Goal: Task Accomplishment & Management: Manage account settings

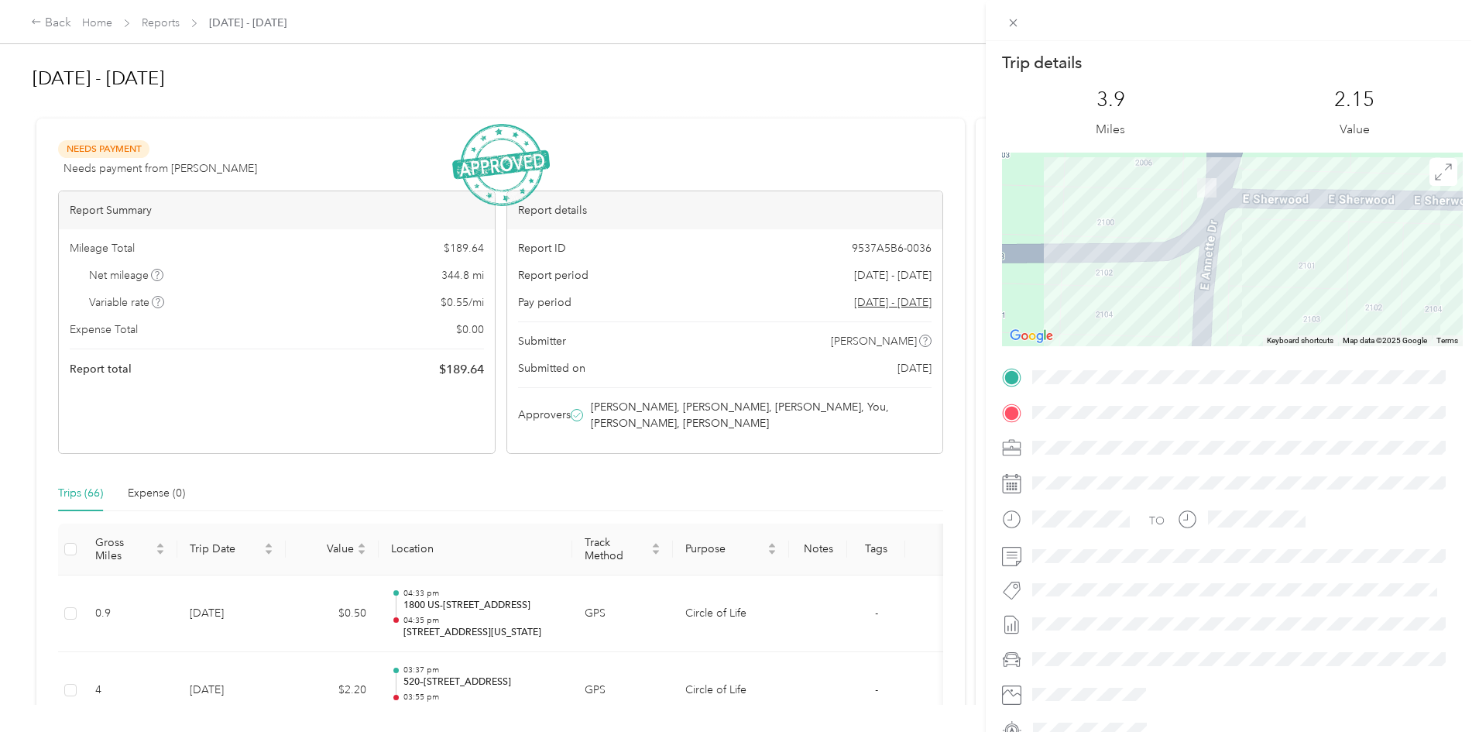
scroll to position [78, 0]
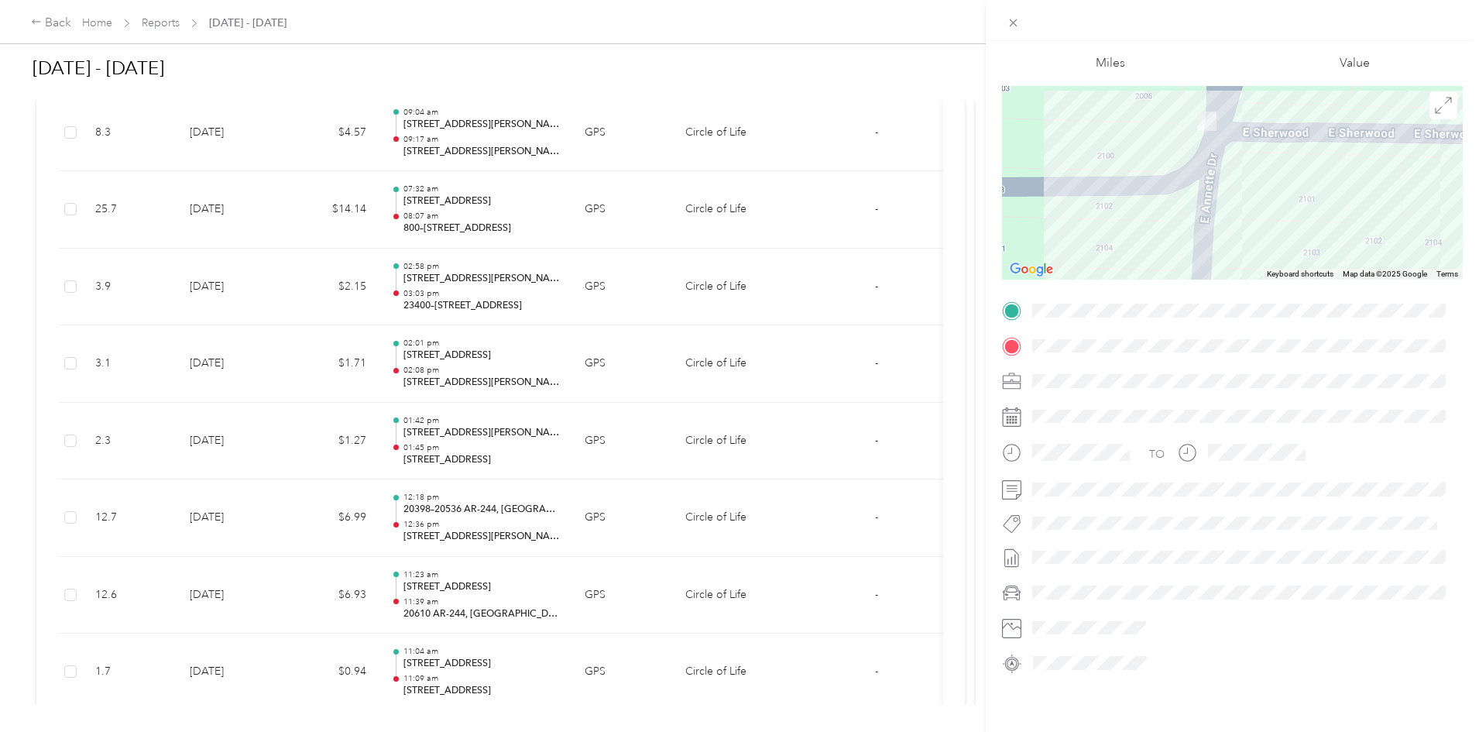
click at [277, 19] on div "Trip details This trip cannot be edited because it is either under review, appr…" at bounding box center [739, 366] width 1479 height 732
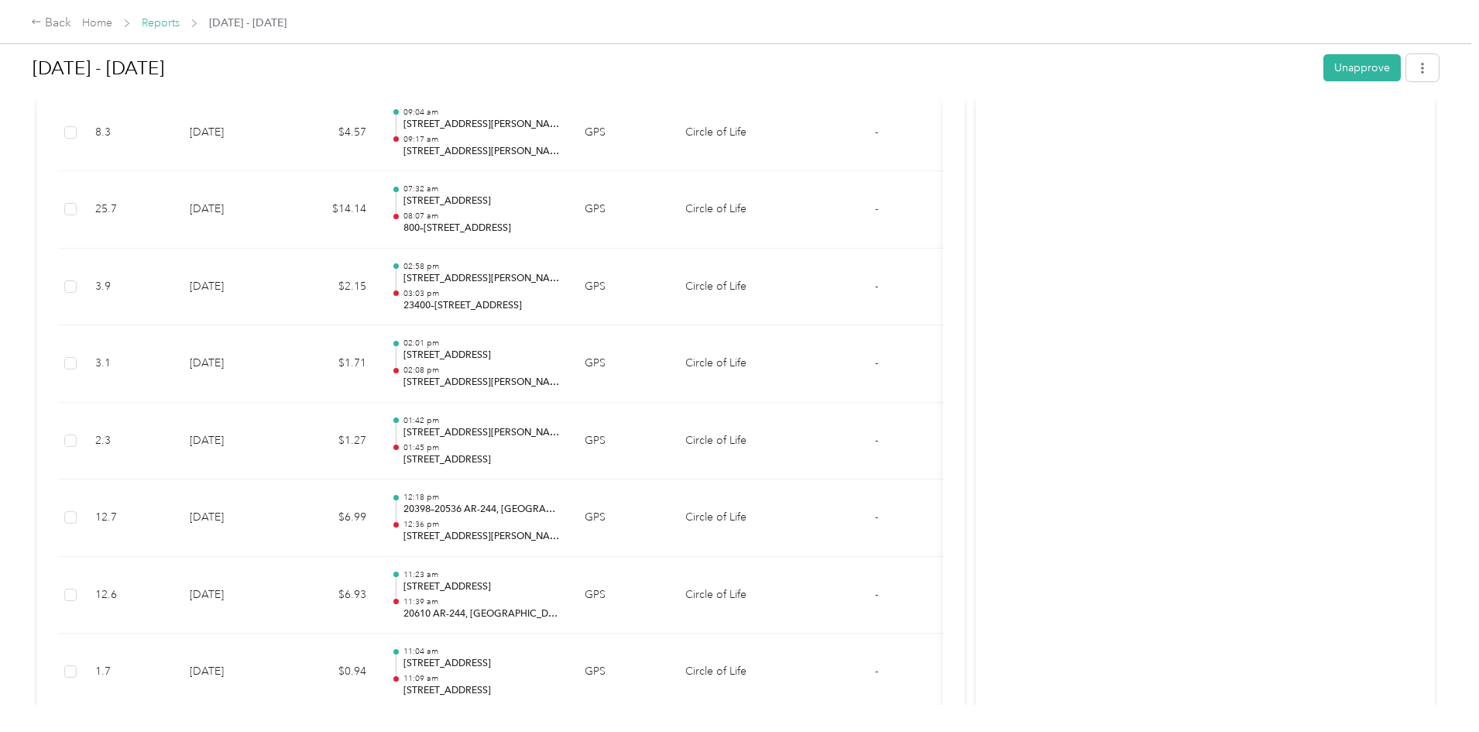
click at [180, 25] on link "Reports" at bounding box center [161, 22] width 38 height 13
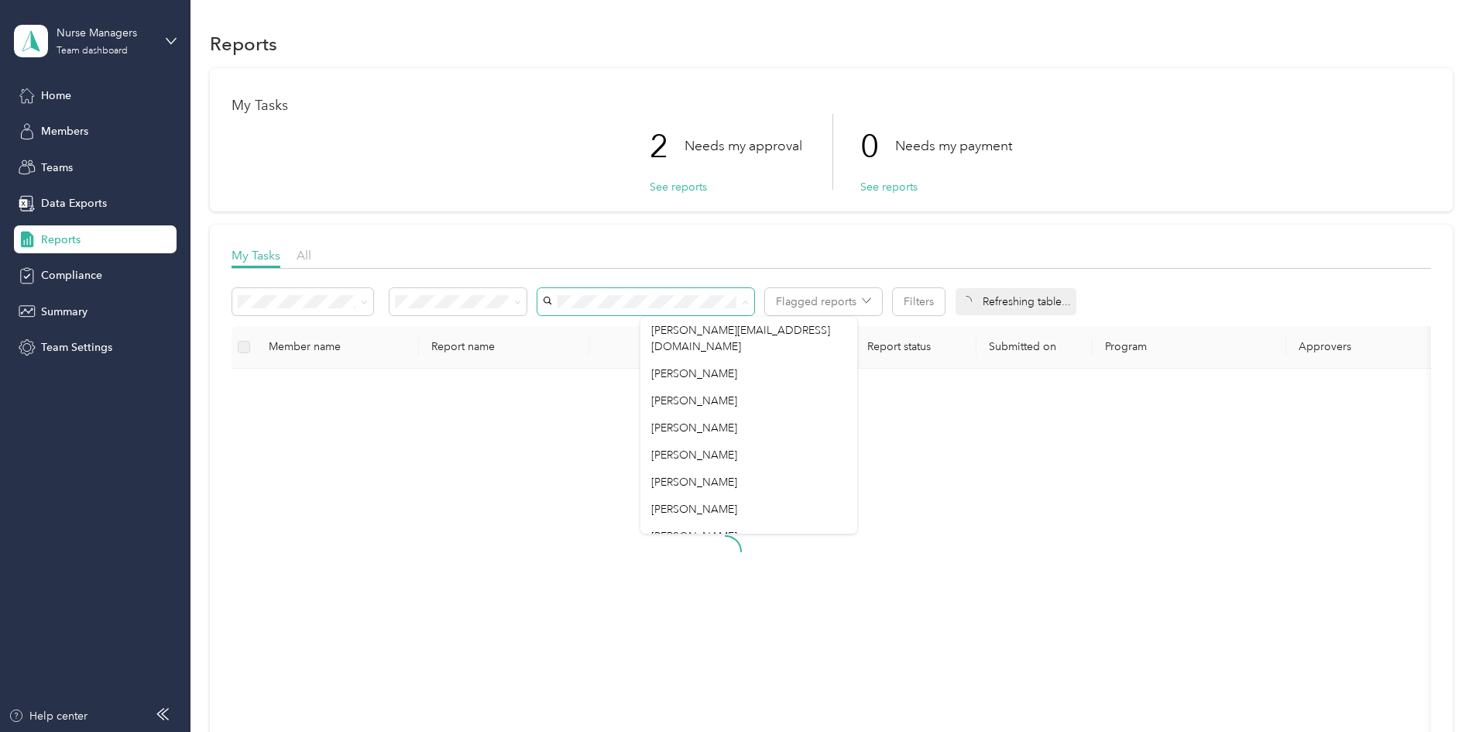
click at [787, 259] on div "My Tasks All" at bounding box center [831, 257] width 1199 height 22
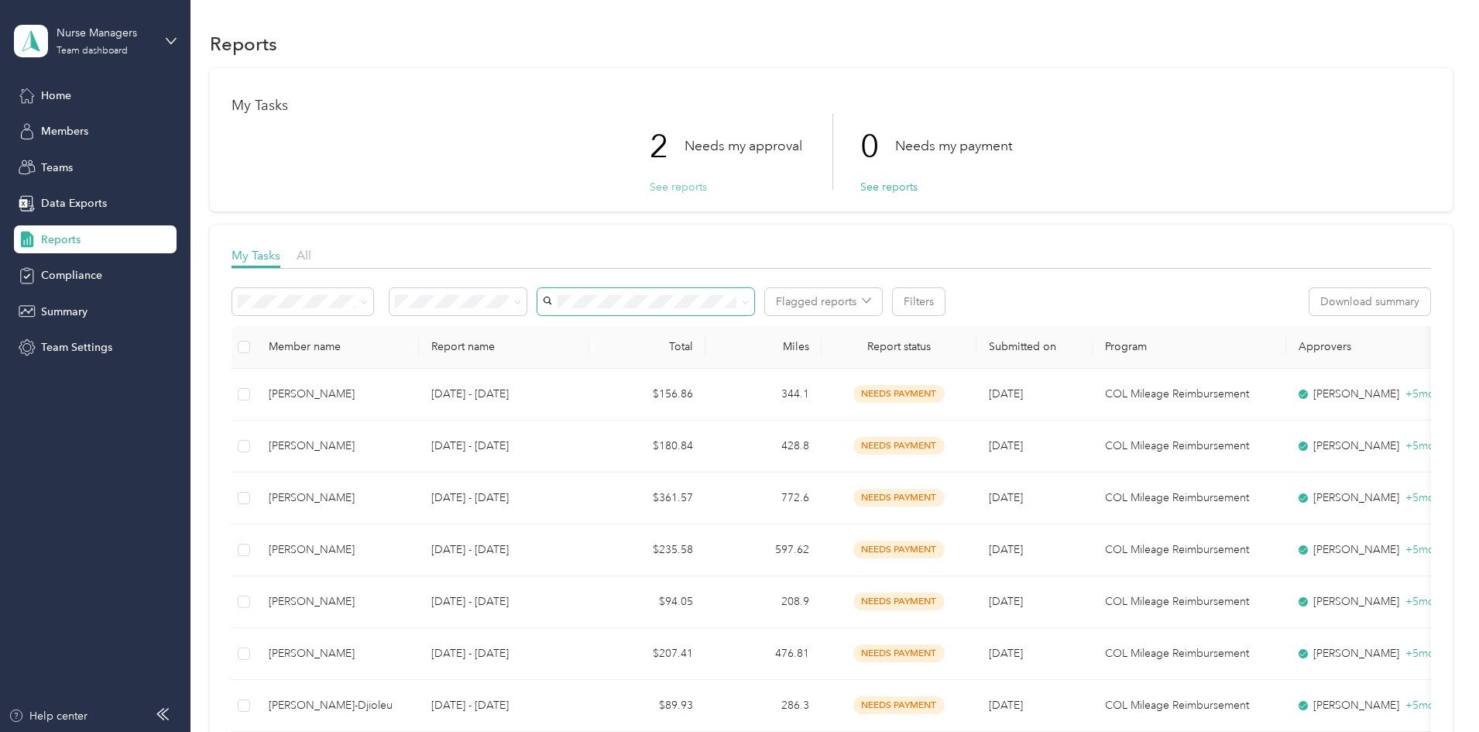
click at [672, 187] on button "See reports" at bounding box center [678, 187] width 57 height 16
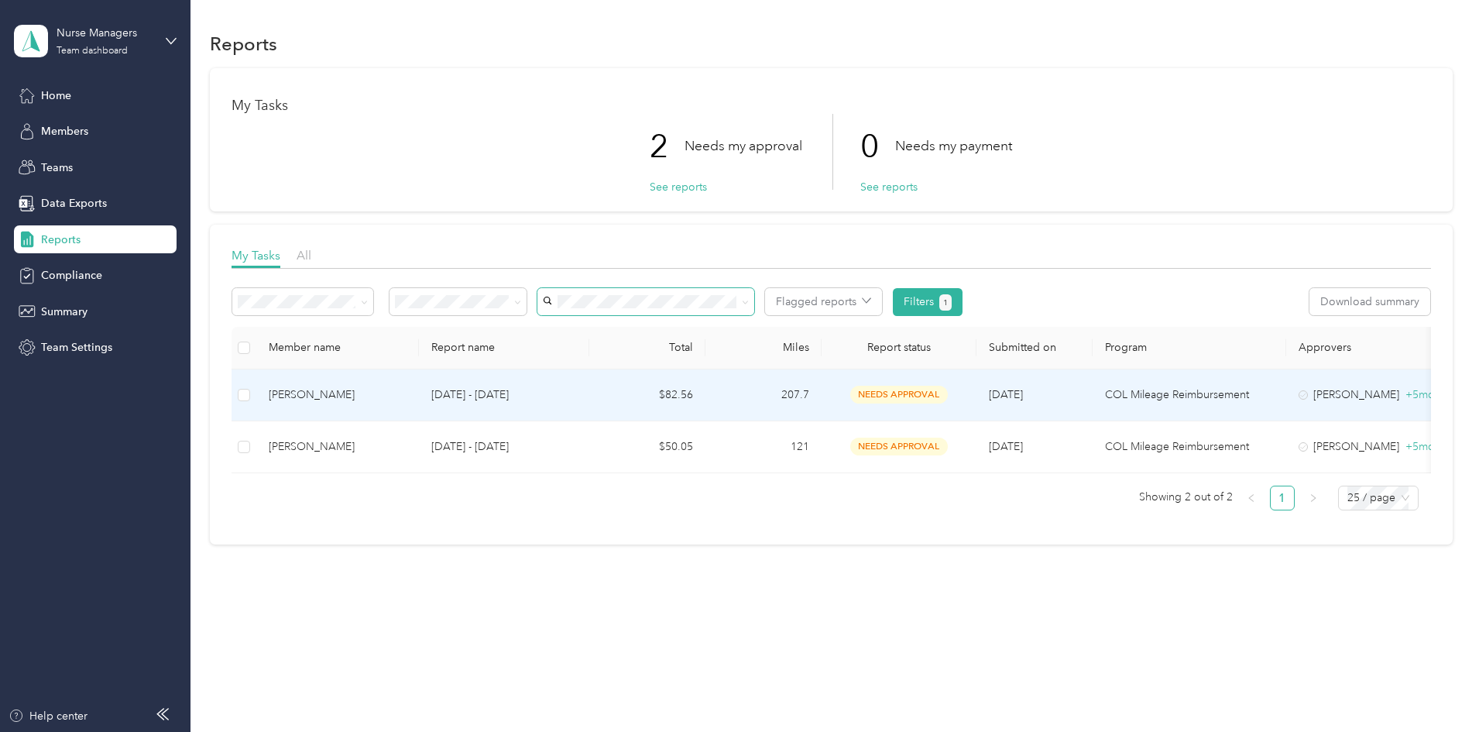
click at [556, 393] on p "[DATE] - [DATE]" at bounding box center [504, 394] width 146 height 17
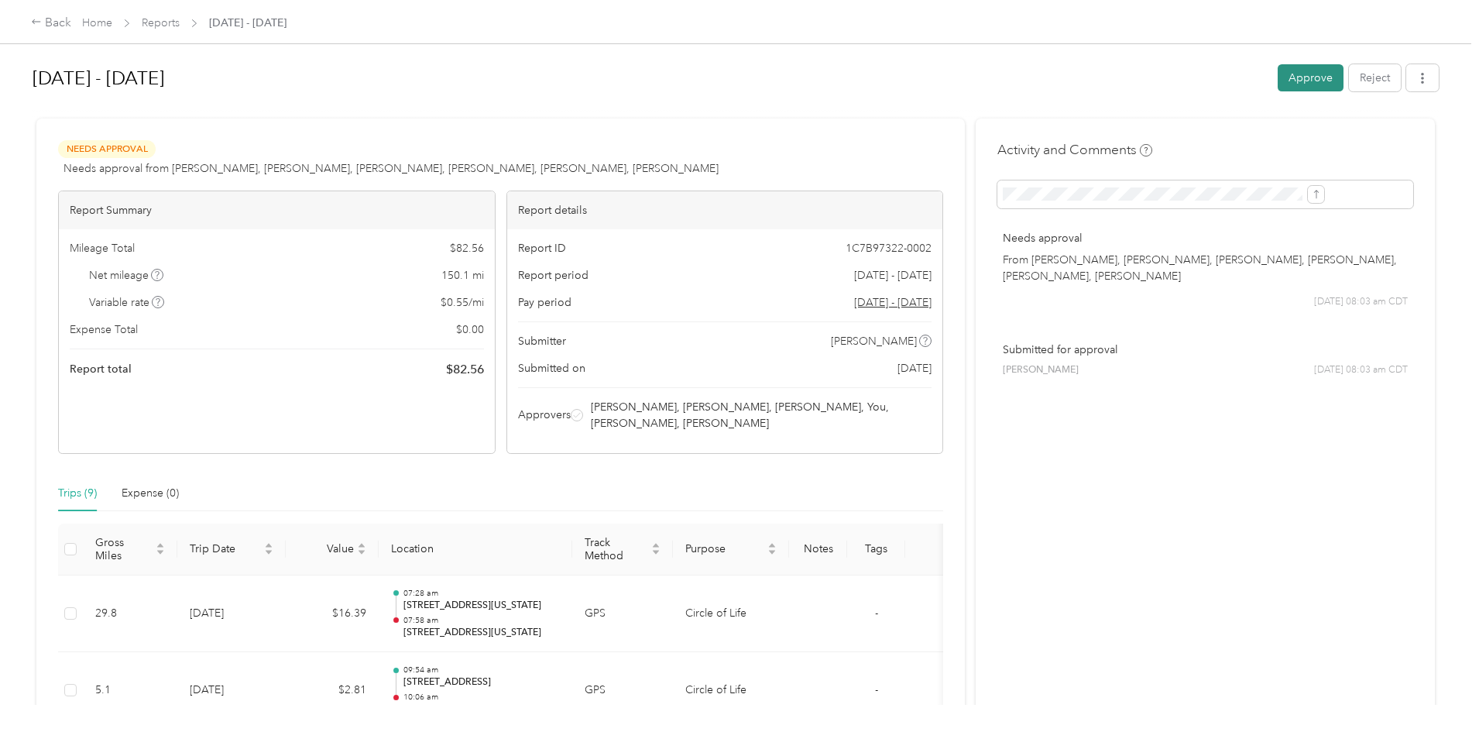
click at [1278, 84] on button "Approve" at bounding box center [1311, 77] width 66 height 27
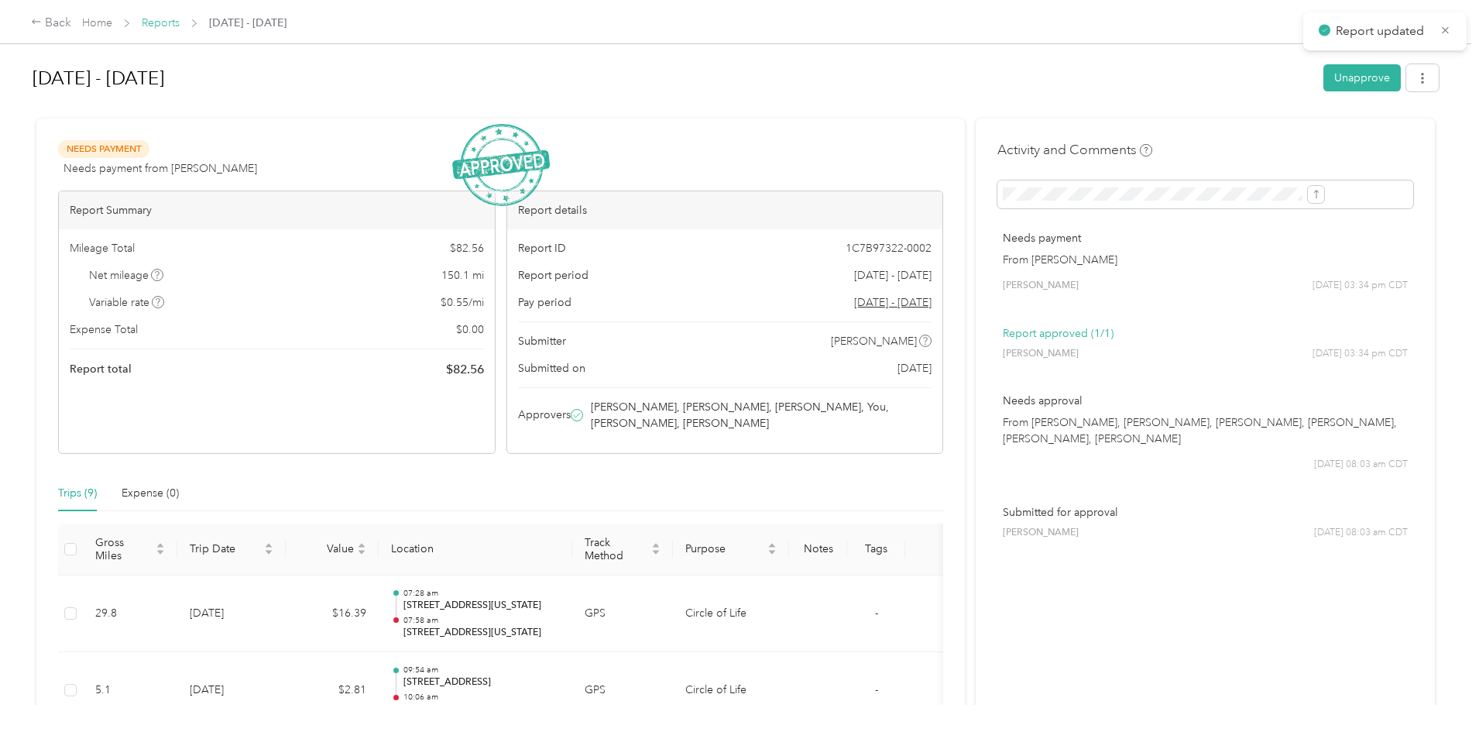
click at [180, 19] on link "Reports" at bounding box center [161, 22] width 38 height 13
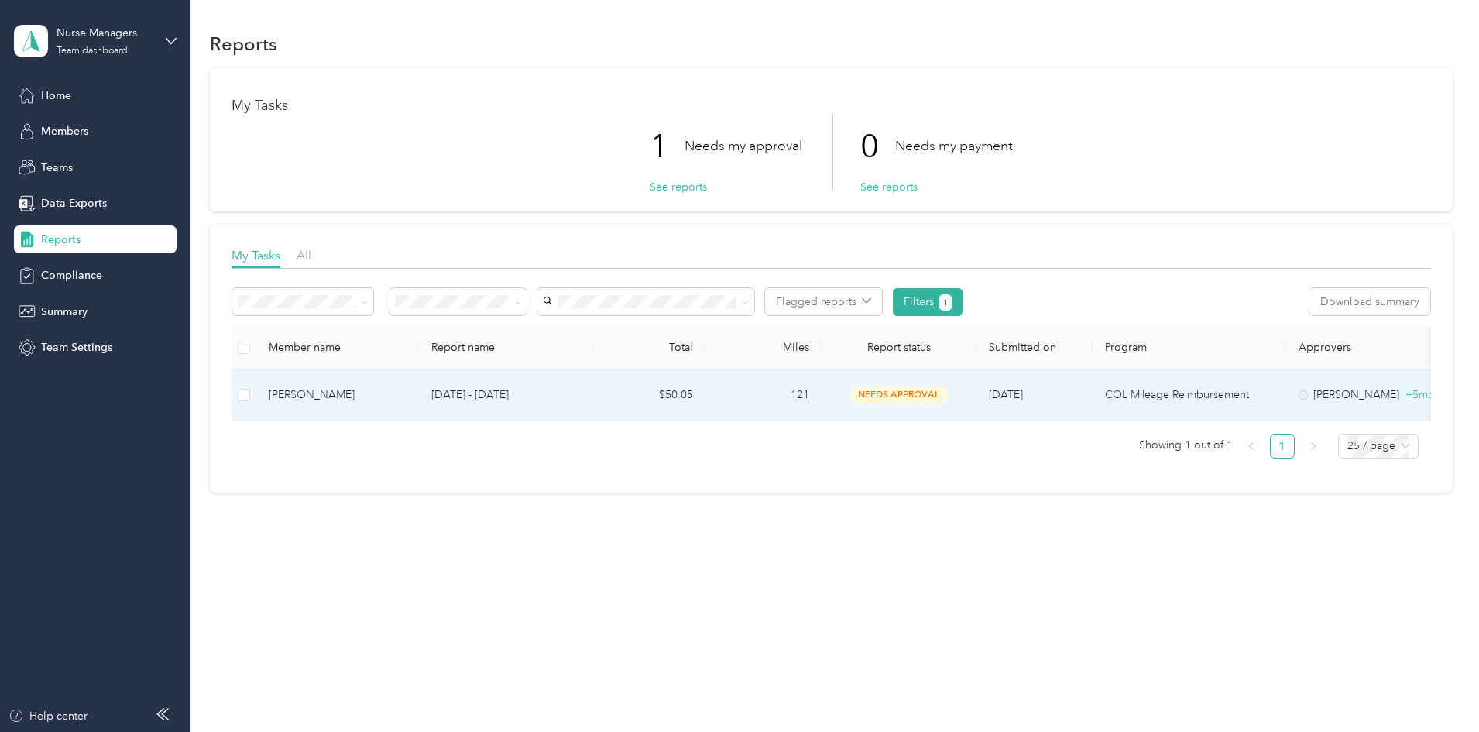
click at [822, 395] on td "121" at bounding box center [763, 395] width 116 height 52
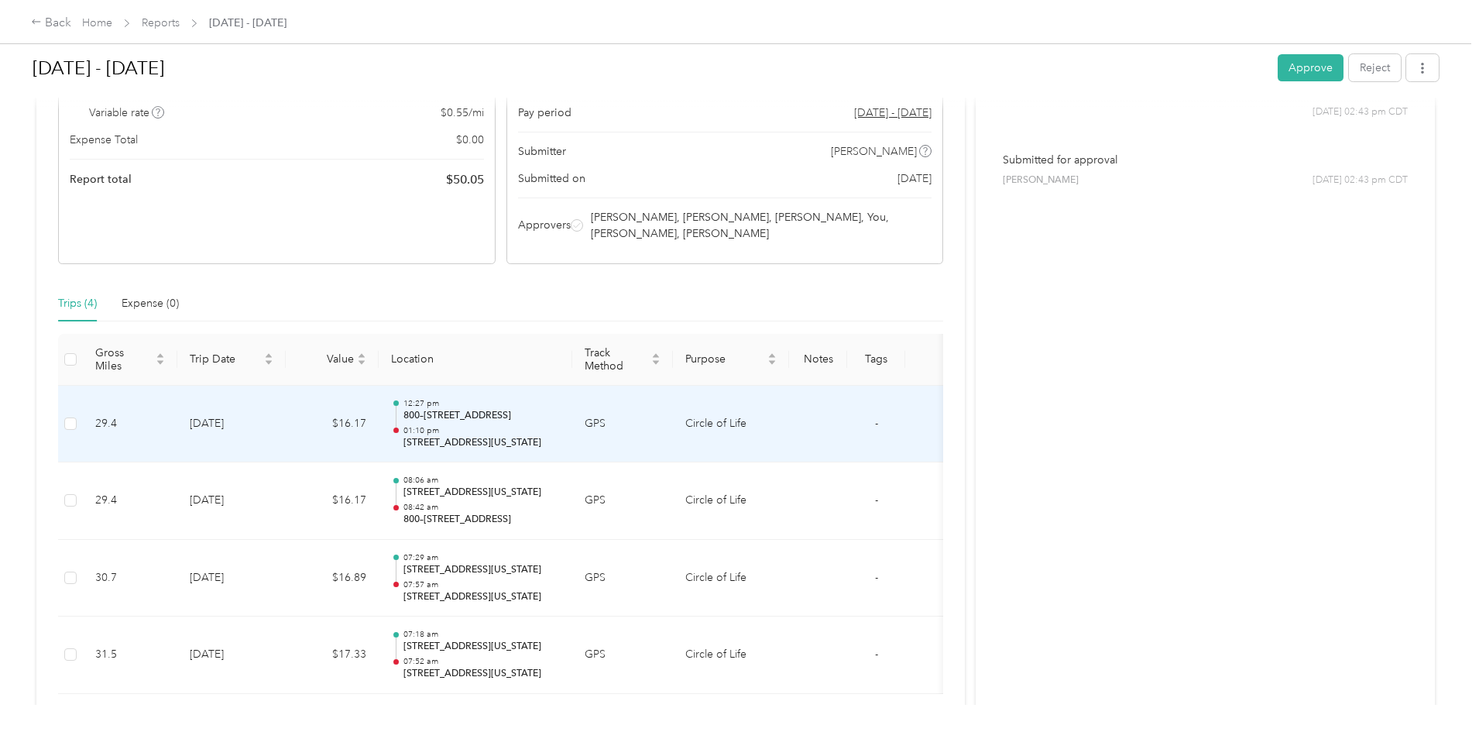
scroll to position [306, 0]
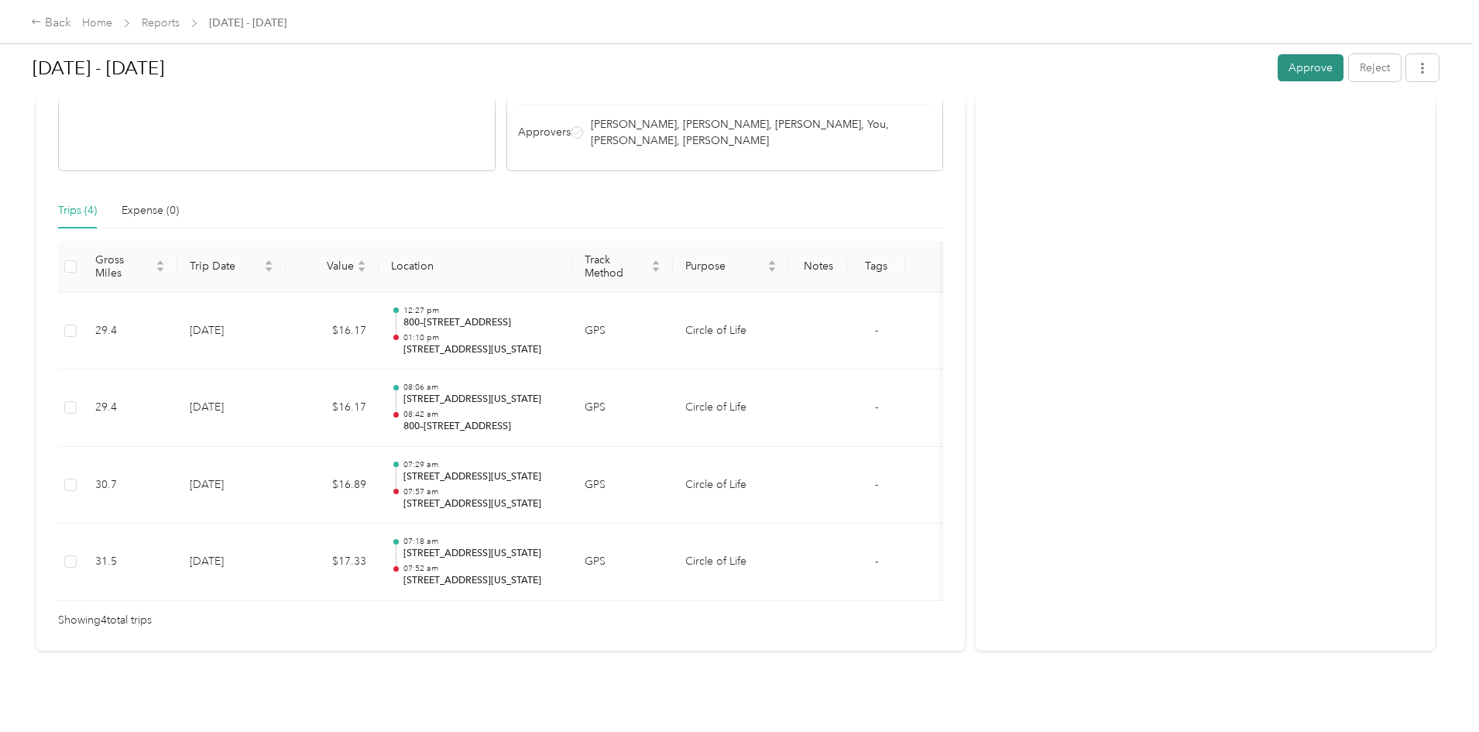
click at [1278, 76] on button "Approve" at bounding box center [1311, 67] width 66 height 27
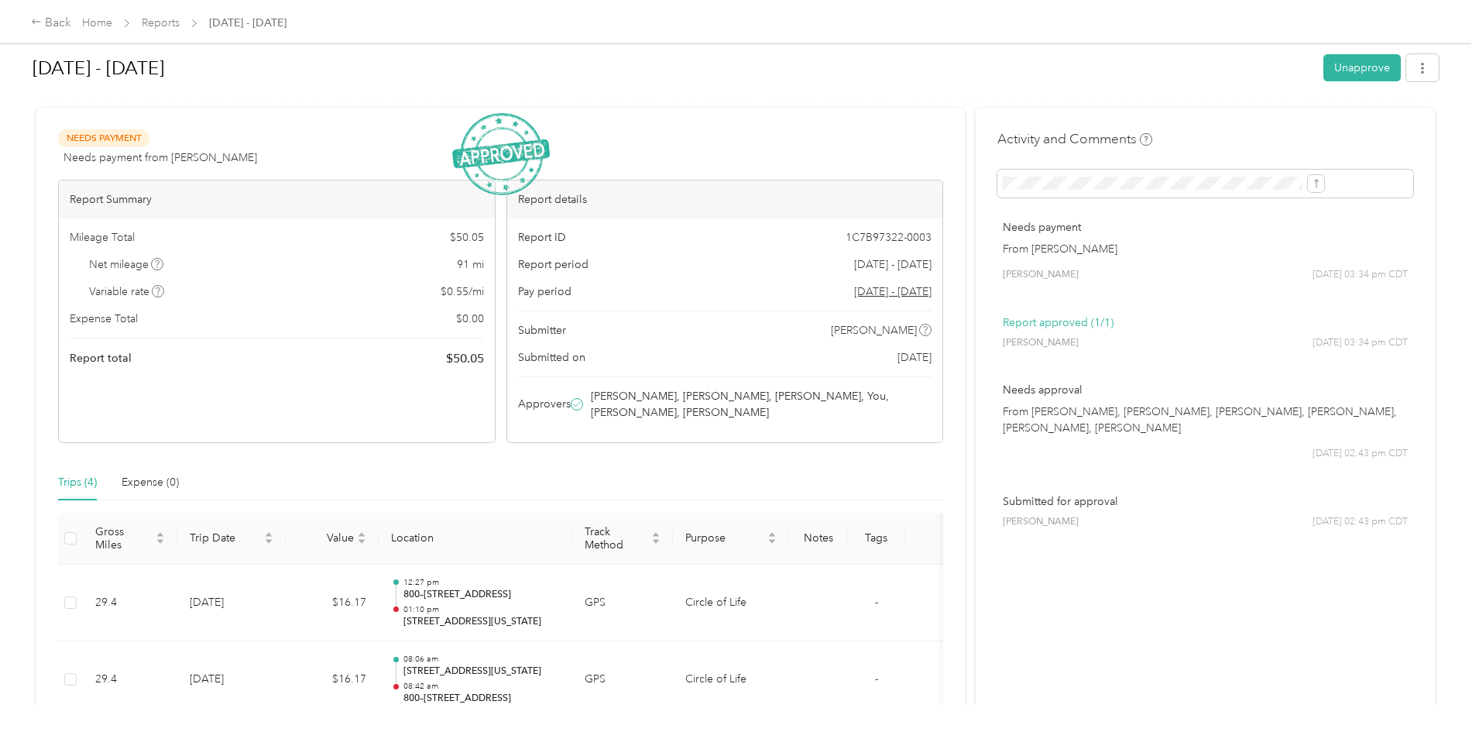
scroll to position [0, 0]
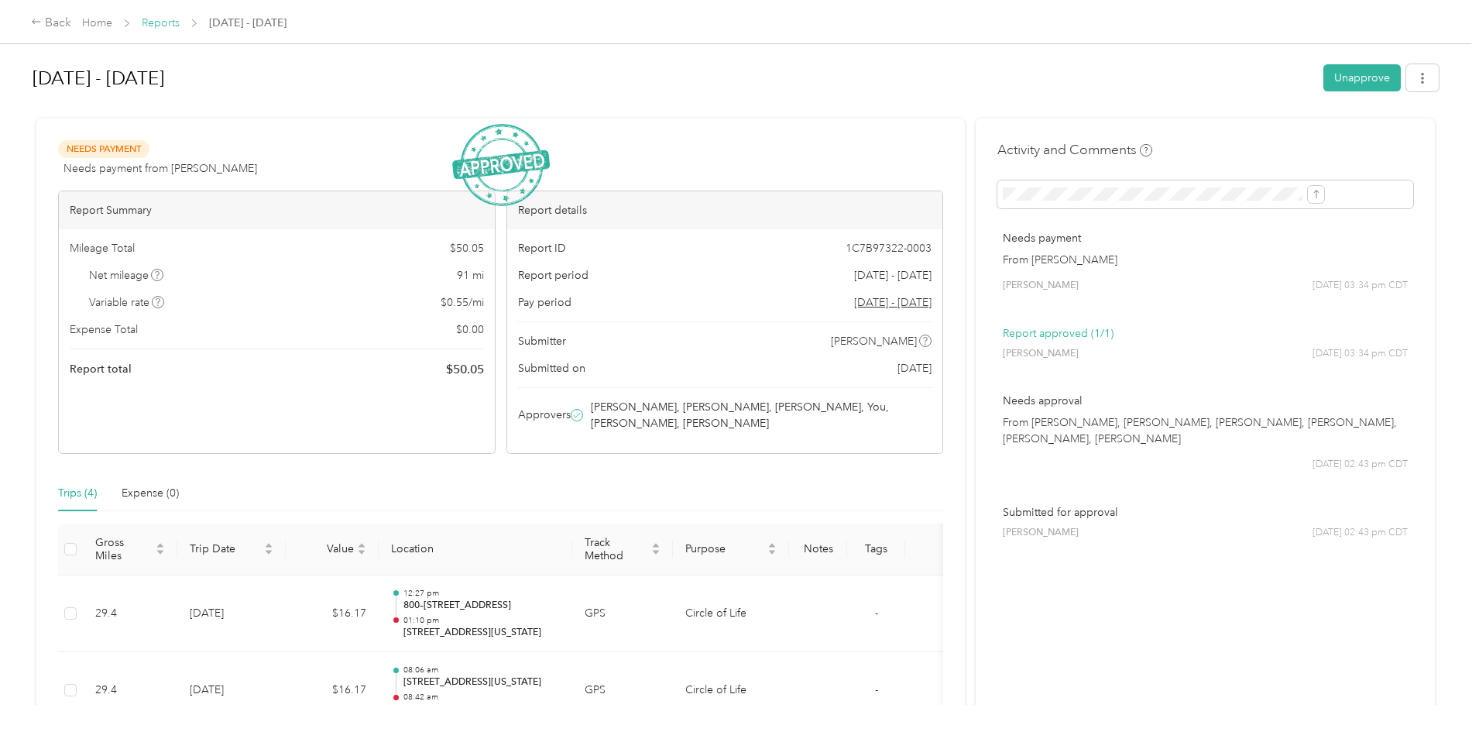
click at [180, 28] on link "Reports" at bounding box center [161, 22] width 38 height 13
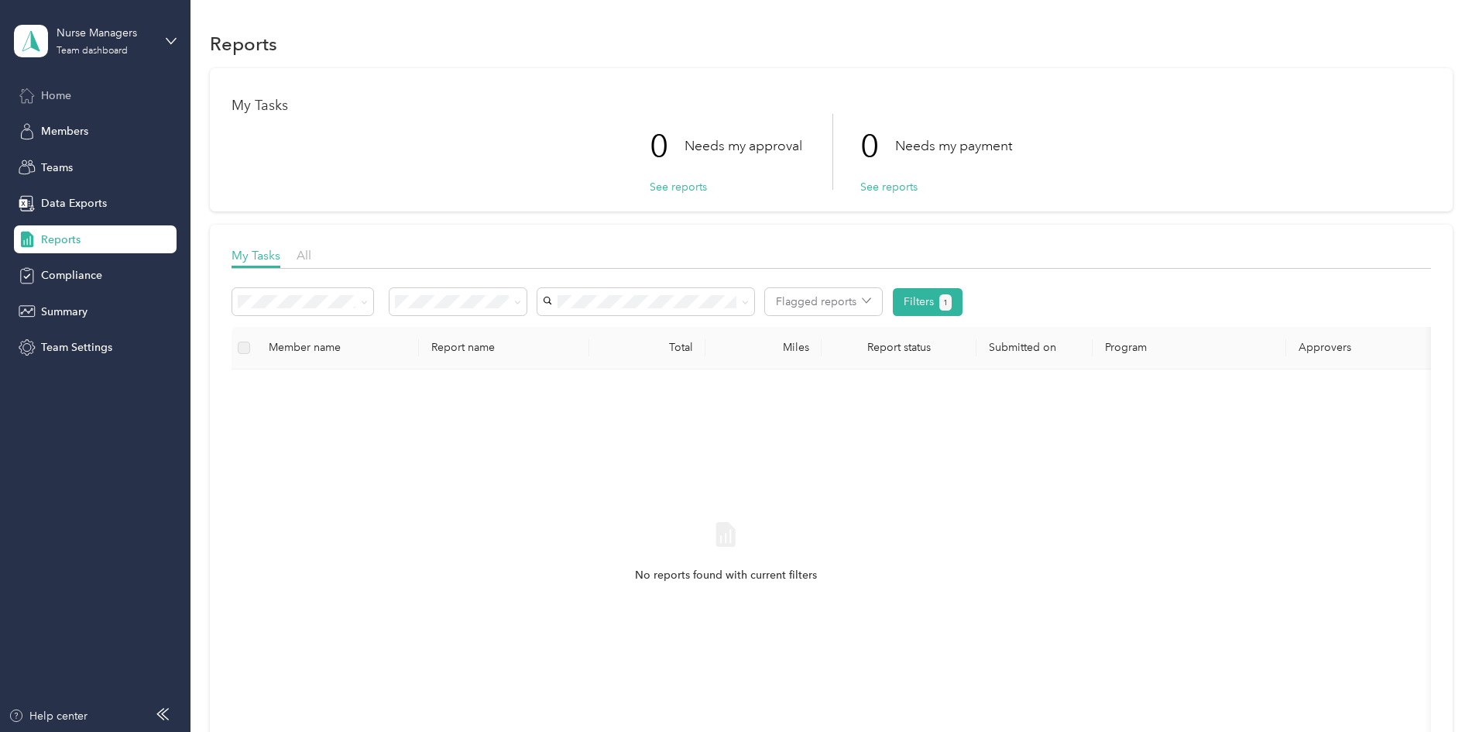
click at [45, 97] on span "Home" at bounding box center [56, 95] width 30 height 16
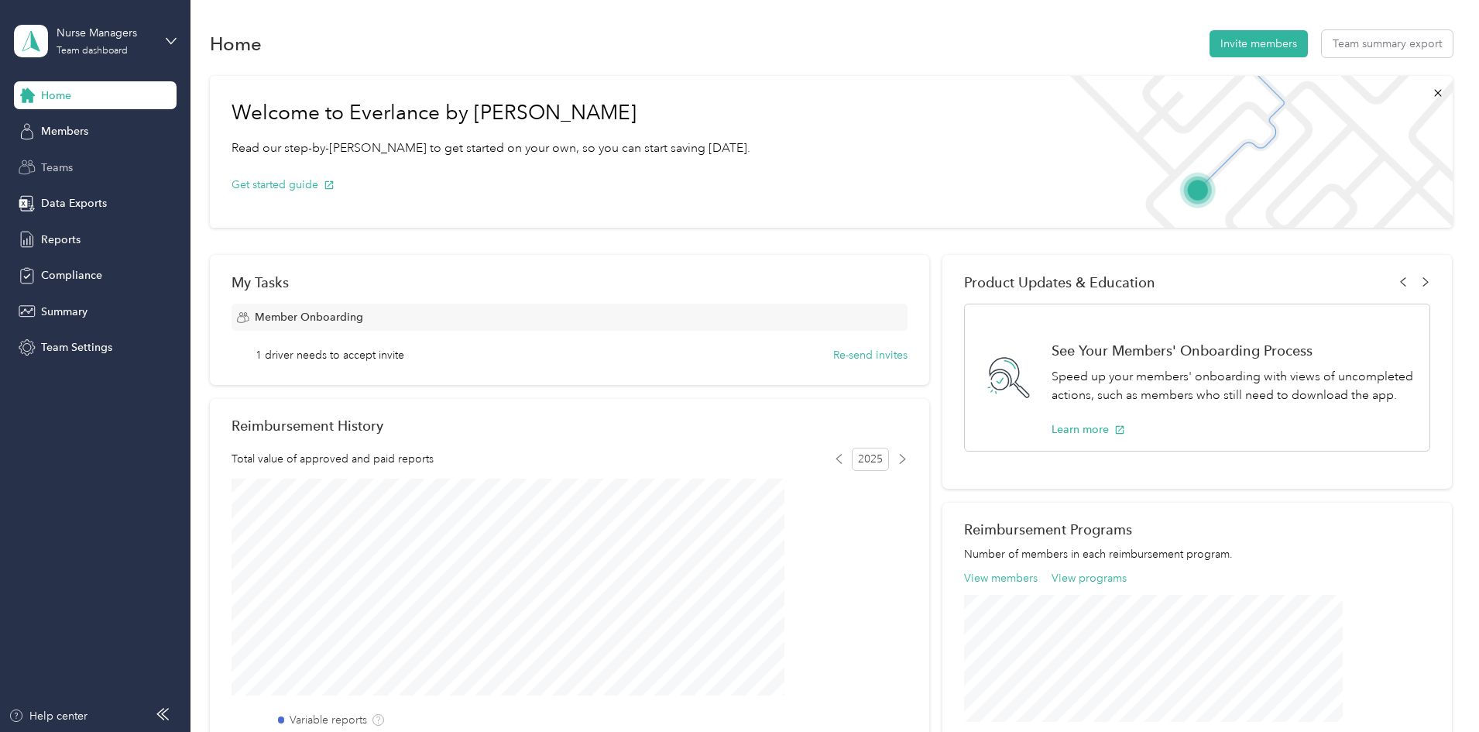
click at [53, 169] on span "Teams" at bounding box center [57, 168] width 32 height 16
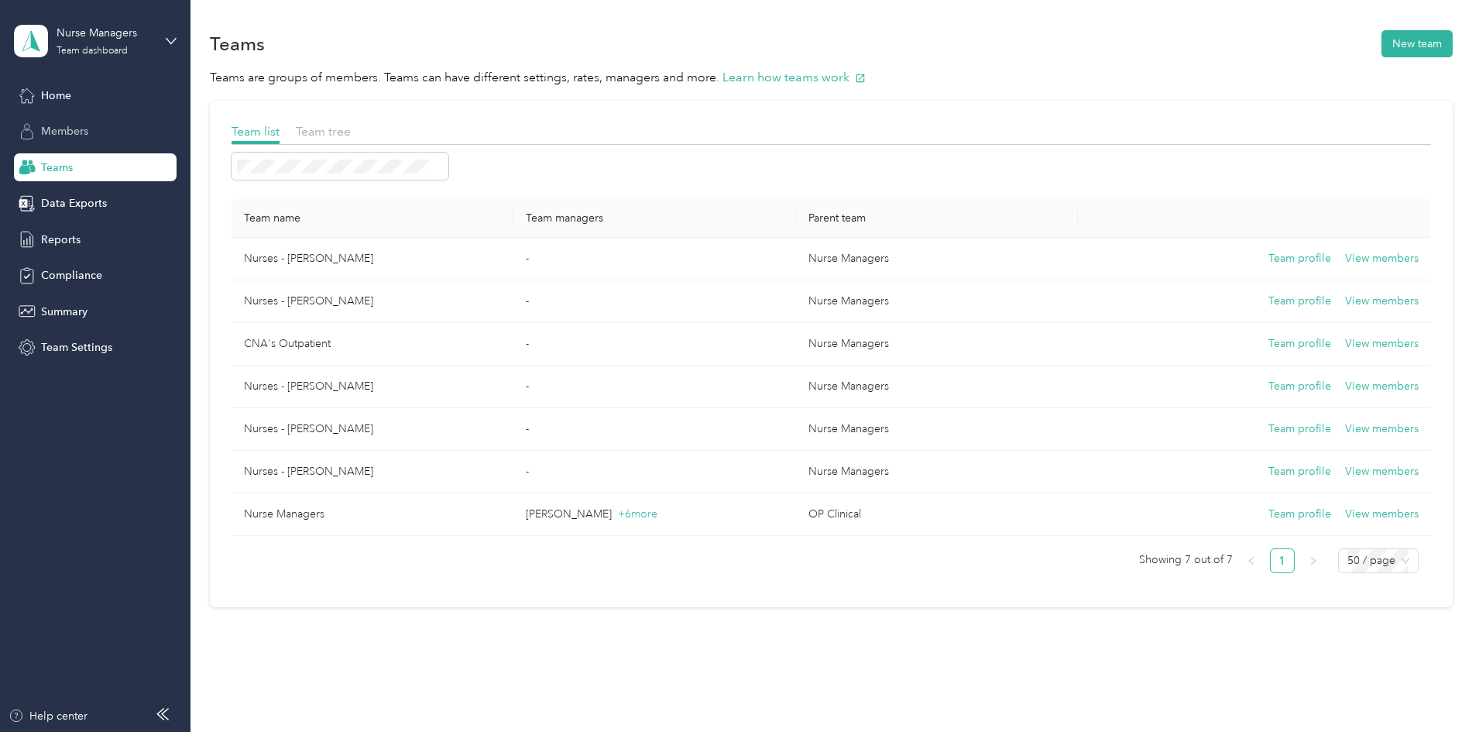
click at [74, 129] on span "Members" at bounding box center [64, 131] width 47 height 16
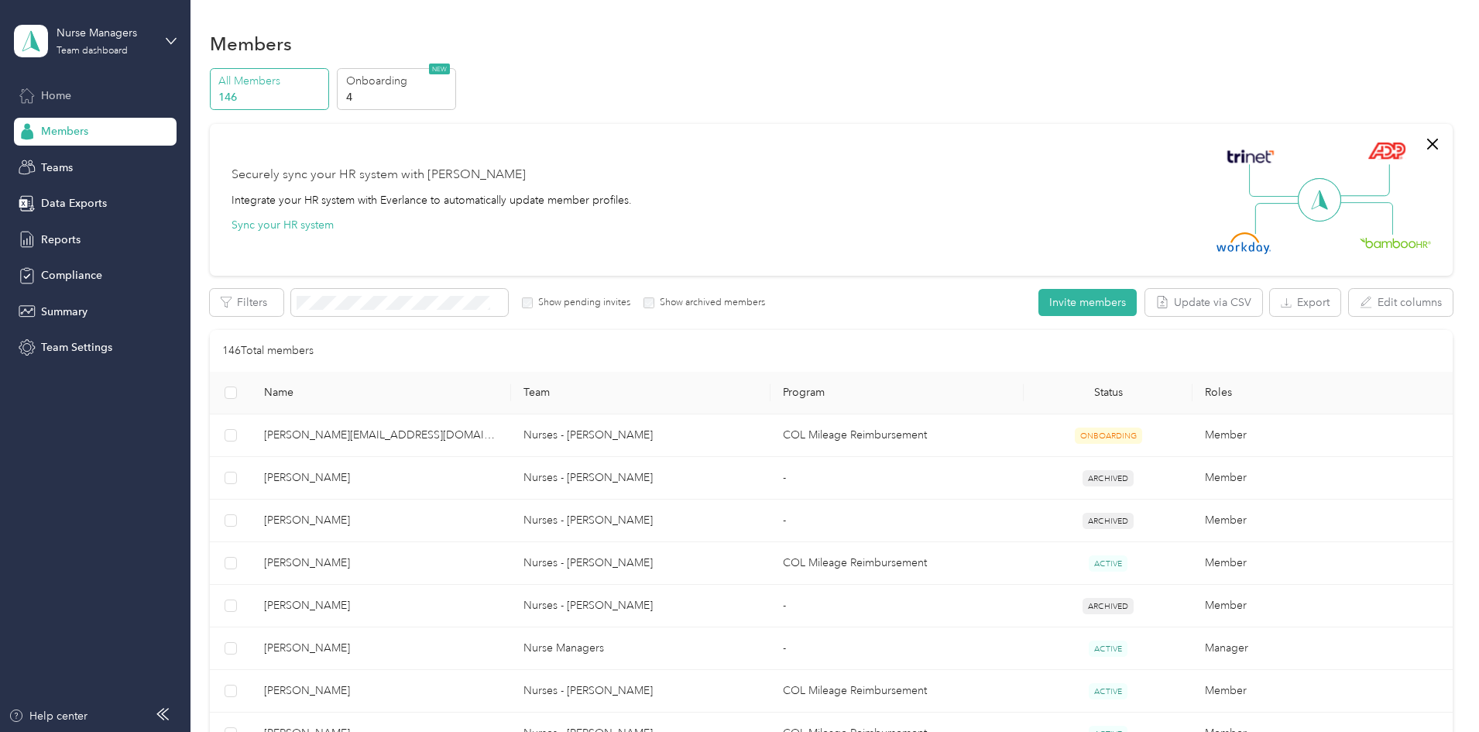
click at [54, 91] on span "Home" at bounding box center [56, 95] width 30 height 16
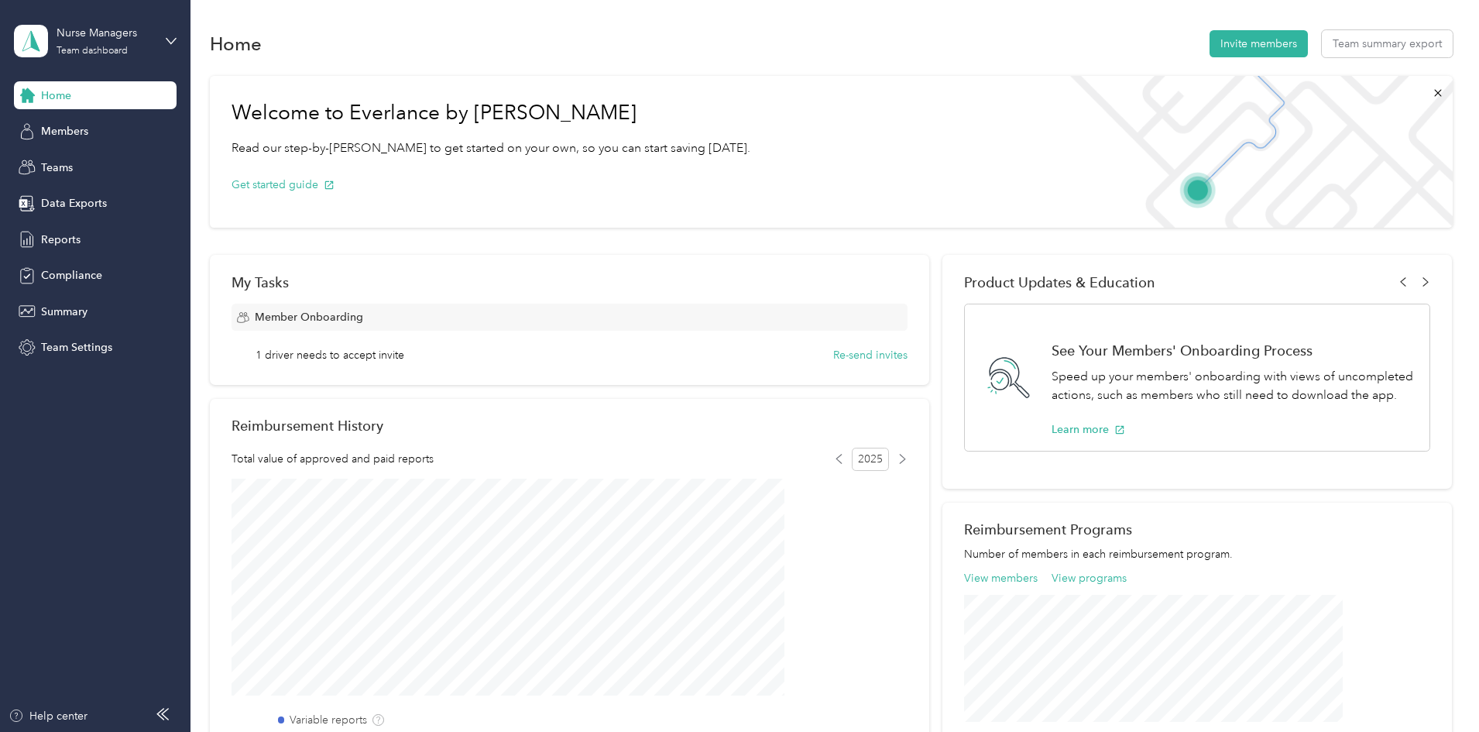
scroll to position [77, 0]
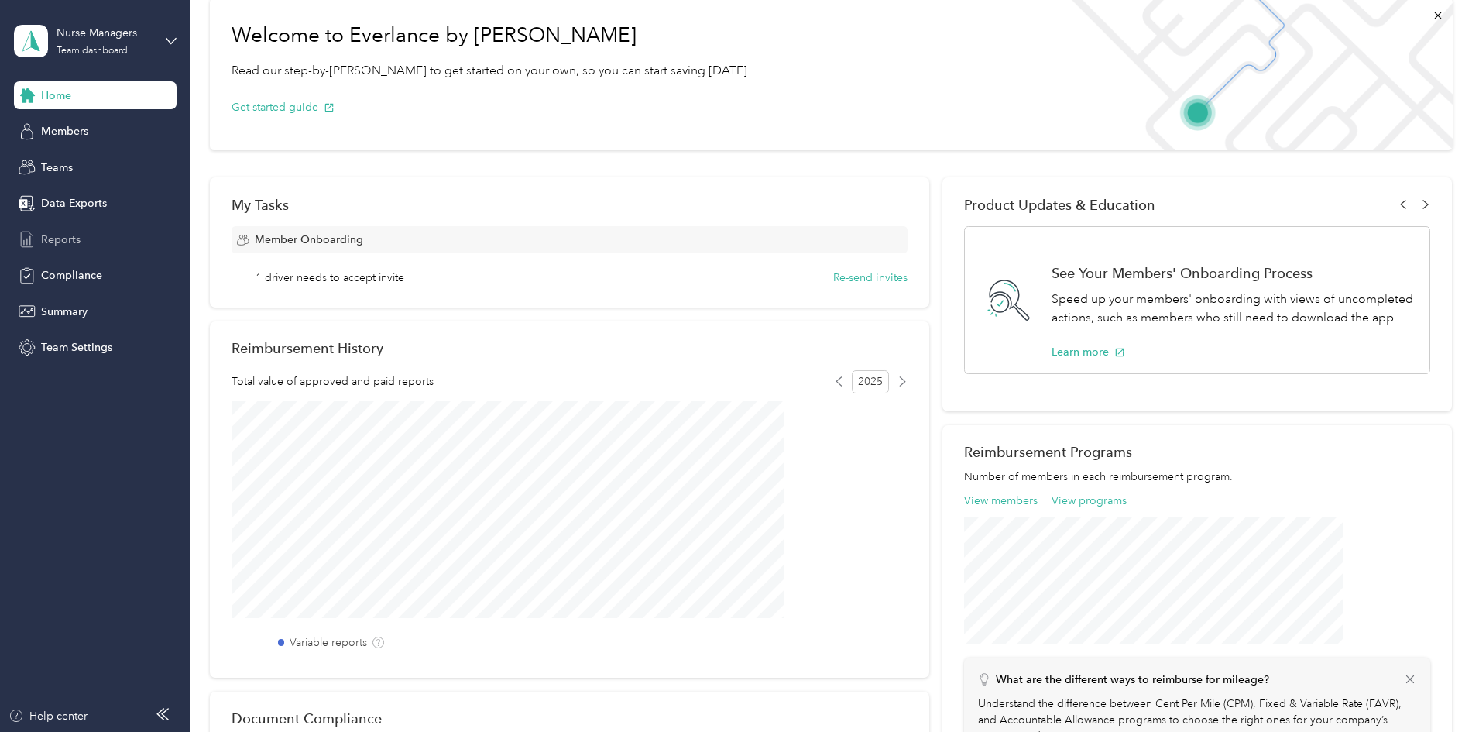
click at [53, 239] on span "Reports" at bounding box center [60, 240] width 39 height 16
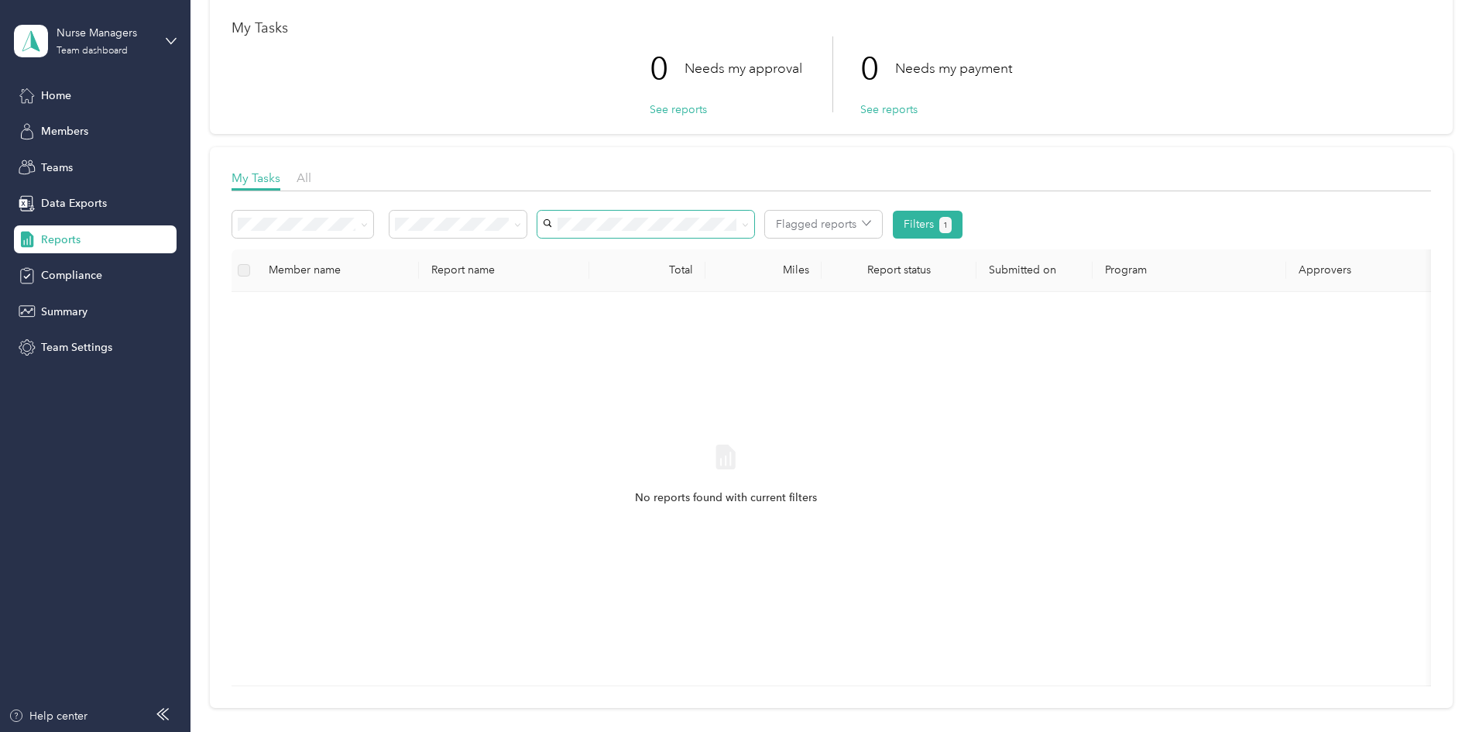
click at [705, 233] on span at bounding box center [645, 224] width 217 height 27
click at [721, 252] on div "[PERSON_NAME]" at bounding box center [748, 253] width 195 height 16
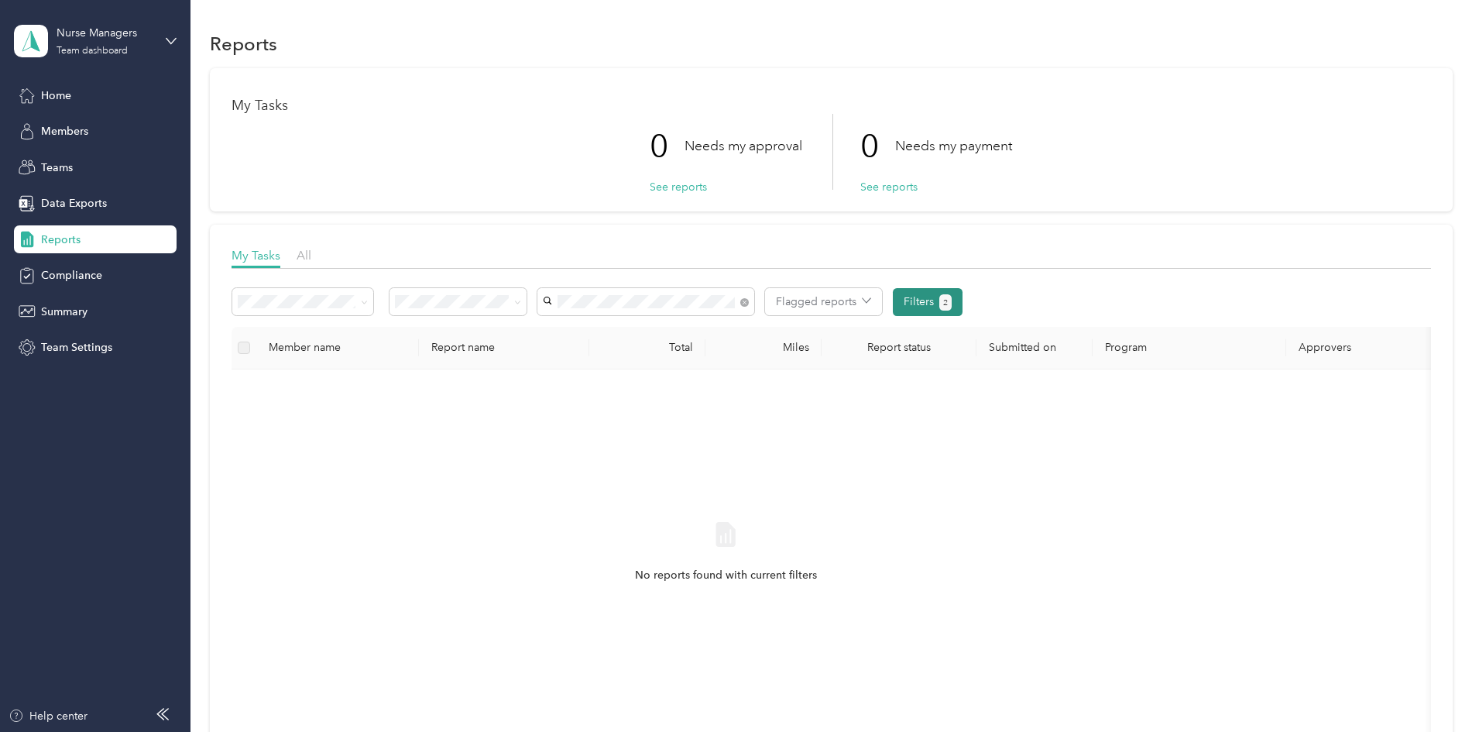
click at [963, 305] on button "Filters 2" at bounding box center [928, 302] width 70 height 28
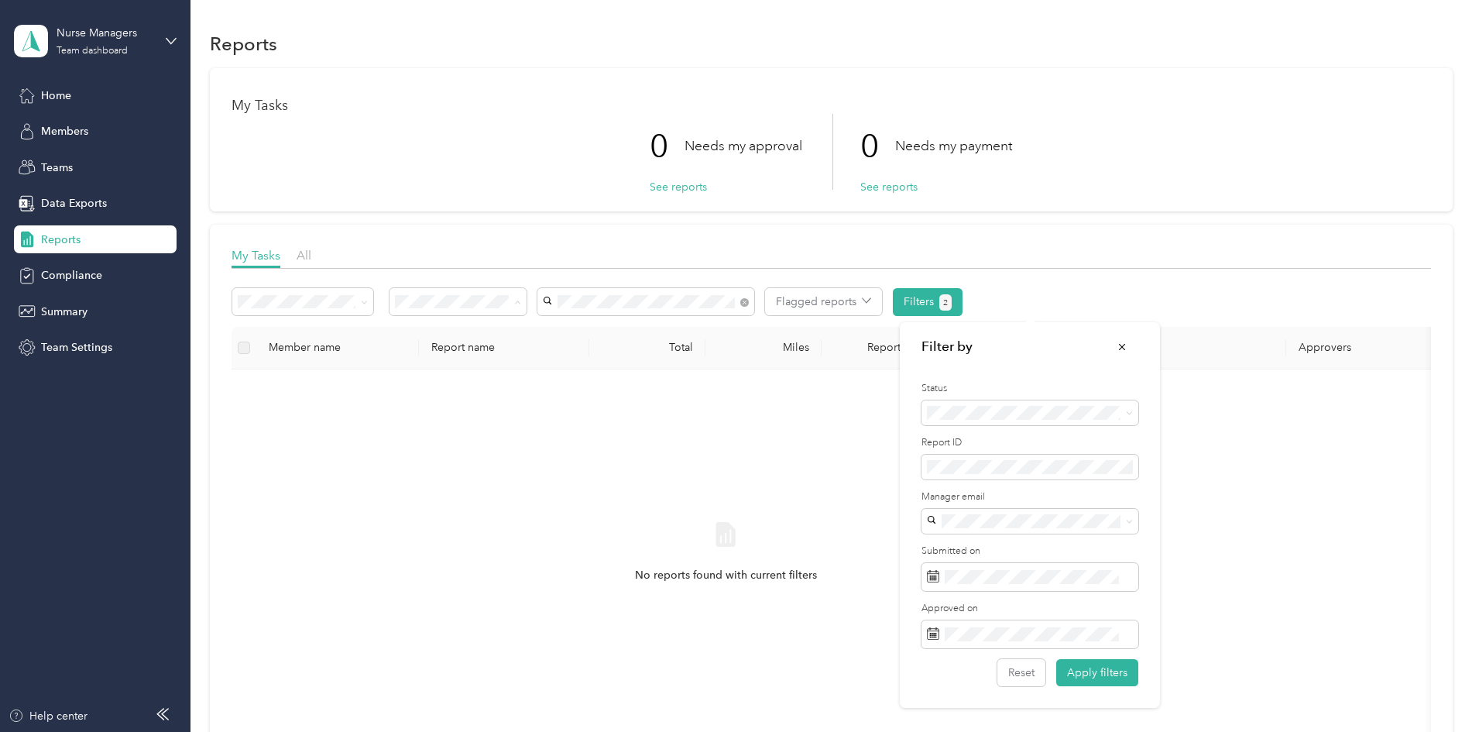
click at [557, 334] on div "All" at bounding box center [560, 330] width 115 height 16
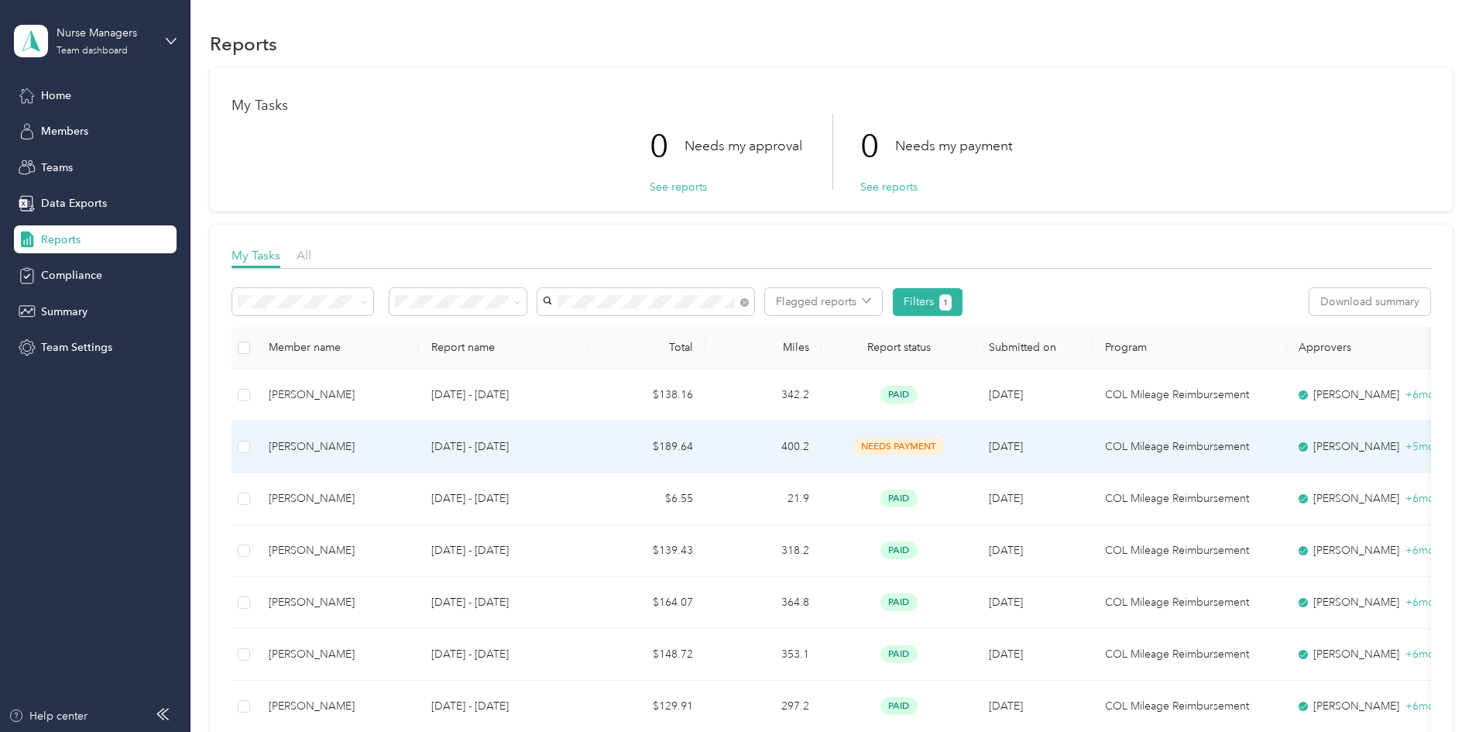
click at [577, 449] on p "[DATE] - [DATE]" at bounding box center [504, 446] width 146 height 17
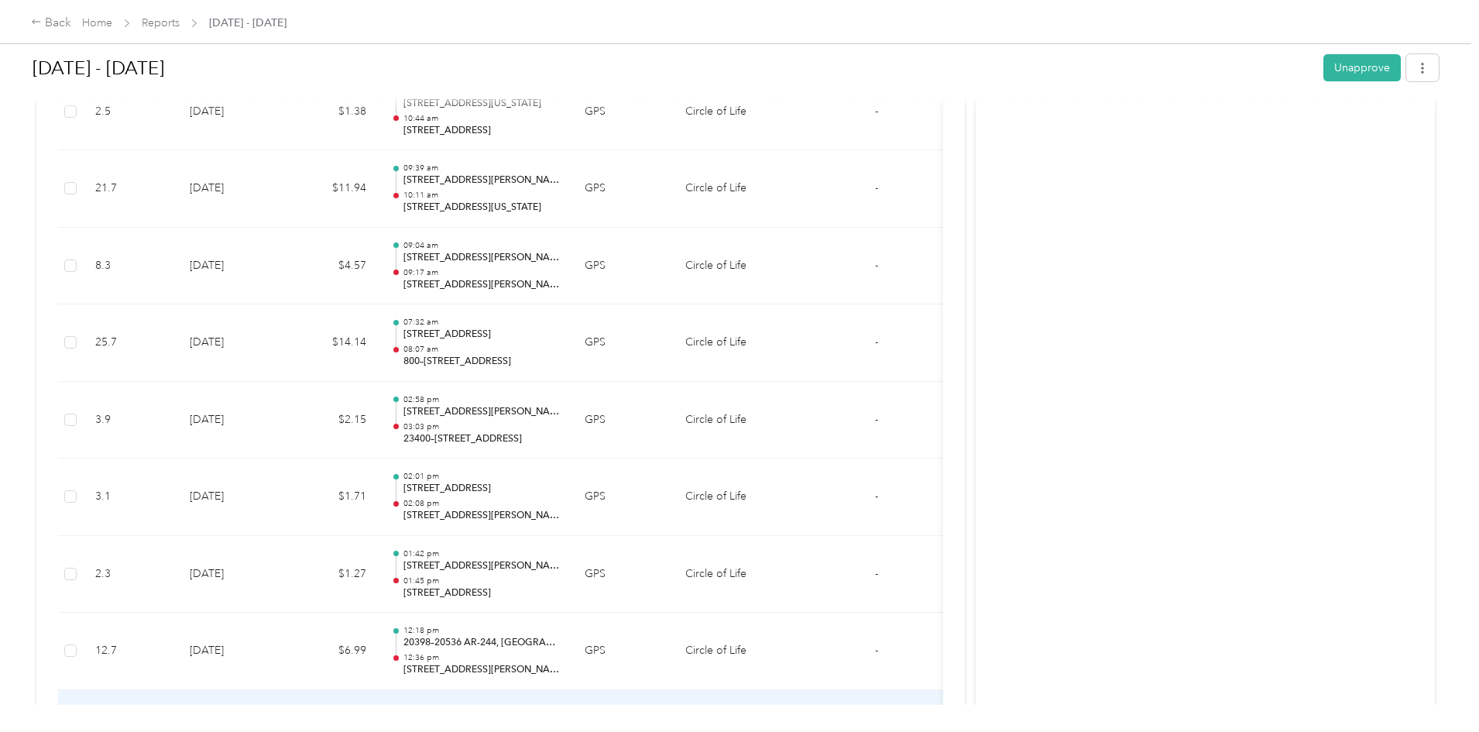
scroll to position [3562, 0]
